Goal: Transaction & Acquisition: Obtain resource

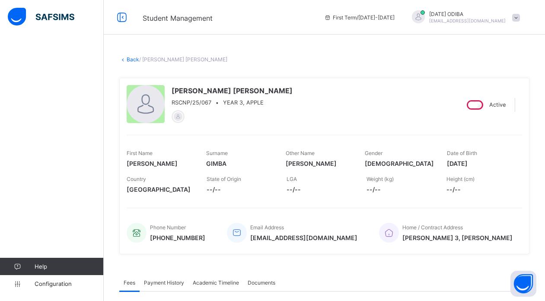
click at [133, 60] on link "Back" at bounding box center [133, 59] width 13 height 6
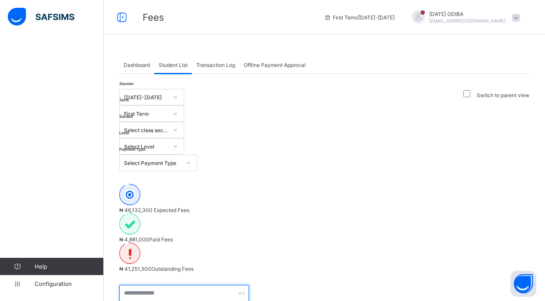
click at [217, 285] on input "text" at bounding box center [184, 293] width 130 height 16
click at [173, 285] on input "text" at bounding box center [184, 293] width 130 height 16
click at [132, 285] on input "text" at bounding box center [184, 293] width 130 height 16
type input "*****"
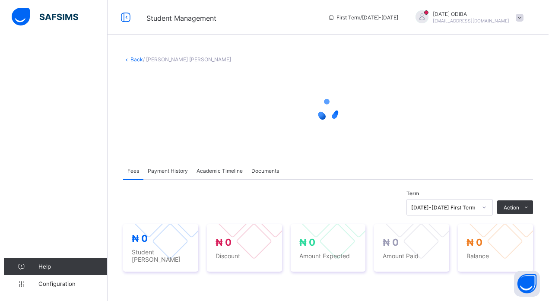
scroll to position [78, 0]
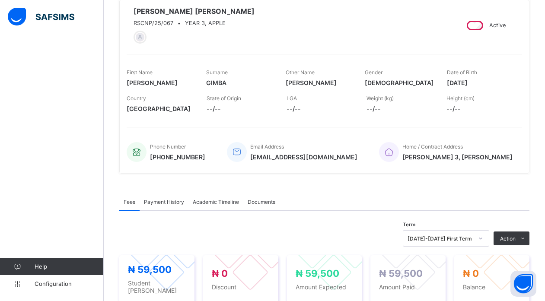
click at [177, 204] on span "Payment History" at bounding box center [164, 202] width 40 height 6
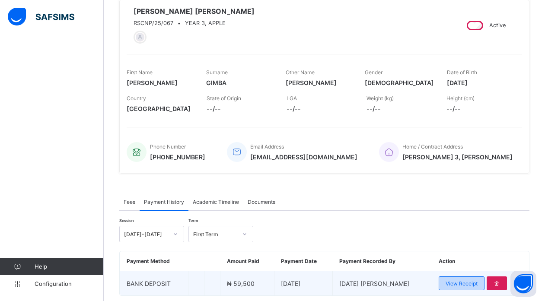
click at [461, 283] on span "View Receipt" at bounding box center [461, 283] width 32 height 6
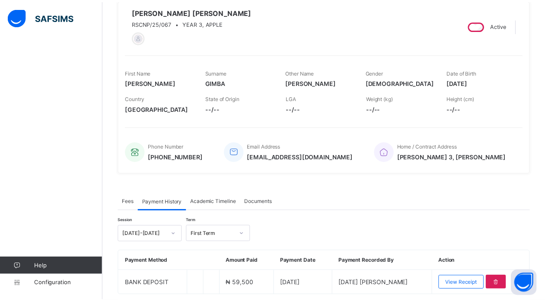
scroll to position [0, 0]
